Goal: Task Accomplishment & Management: Use online tool/utility

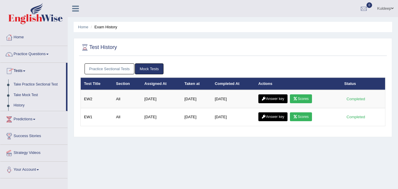
click at [25, 71] on span at bounding box center [24, 70] width 2 height 1
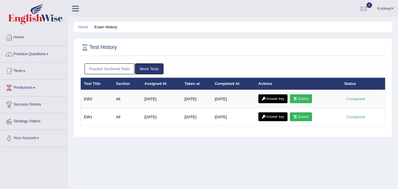
click at [25, 71] on link "Tests" at bounding box center [33, 70] width 67 height 15
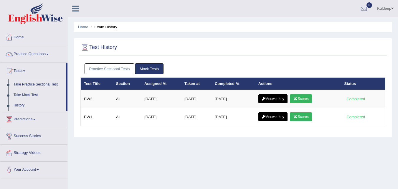
click at [43, 85] on link "Take Practice Sectional Test" at bounding box center [38, 84] width 55 height 11
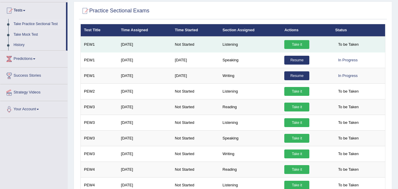
click at [295, 44] on link "Take it" at bounding box center [296, 44] width 25 height 9
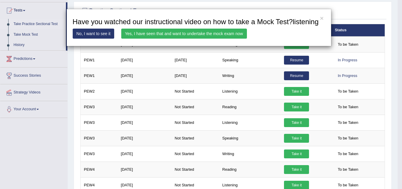
click at [188, 33] on link "Yes, I have seen that and want to undertake the mock exam now" at bounding box center [184, 34] width 126 height 10
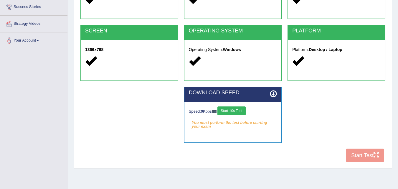
click at [358, 157] on div "COOKIES Cookies Enabled JAVASCRIPT Javascript Enabled BROWSER Browser: Chrome S…" at bounding box center [233, 64] width 308 height 202
click at [356, 151] on div "COOKIES Cookies Enabled JAVASCRIPT Javascript Enabled BROWSER Browser: Chrome S…" at bounding box center [233, 64] width 308 height 202
click at [358, 158] on div "COOKIES Cookies Enabled JAVASCRIPT Javascript Enabled BROWSER Browser: Chrome S…" at bounding box center [233, 64] width 308 height 202
click at [274, 95] on icon at bounding box center [273, 93] width 7 height 7
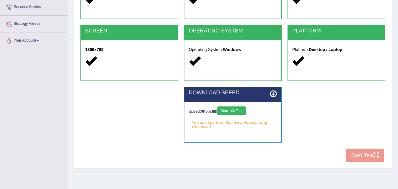
click at [239, 110] on button "Start 10s Test" at bounding box center [231, 110] width 28 height 9
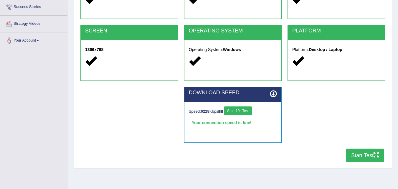
click at [367, 157] on button "Start Test" at bounding box center [365, 155] width 38 height 14
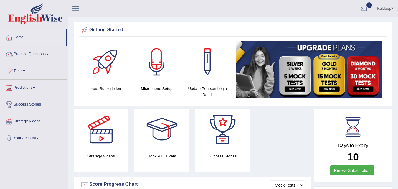
click at [25, 71] on span at bounding box center [24, 70] width 2 height 1
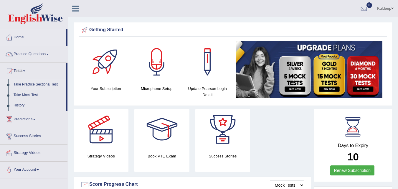
click at [35, 85] on link "Take Practice Sectional Test" at bounding box center [38, 84] width 55 height 11
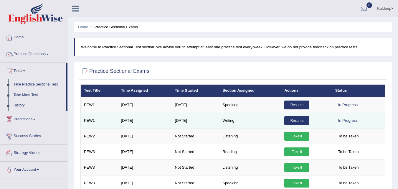
click at [299, 119] on link "Resume" at bounding box center [296, 120] width 25 height 9
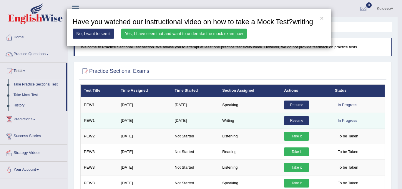
click at [299, 119] on div "× Have you watched our instructional video on how to take a Mock Test?writing N…" at bounding box center [201, 94] width 402 height 189
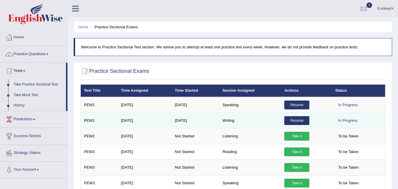
click at [299, 119] on link "Resume" at bounding box center [296, 120] width 25 height 9
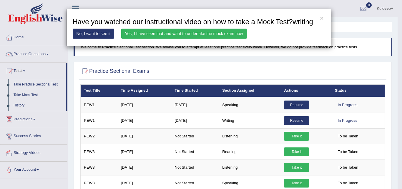
click at [224, 34] on link "Yes, I have seen that and want to undertake the mock exam now" at bounding box center [184, 34] width 126 height 10
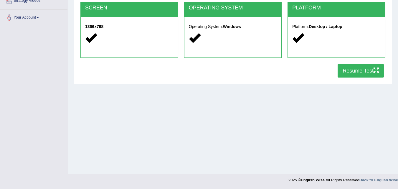
click at [346, 70] on button "Resume Test" at bounding box center [361, 71] width 46 height 14
